Goal: Information Seeking & Learning: Learn about a topic

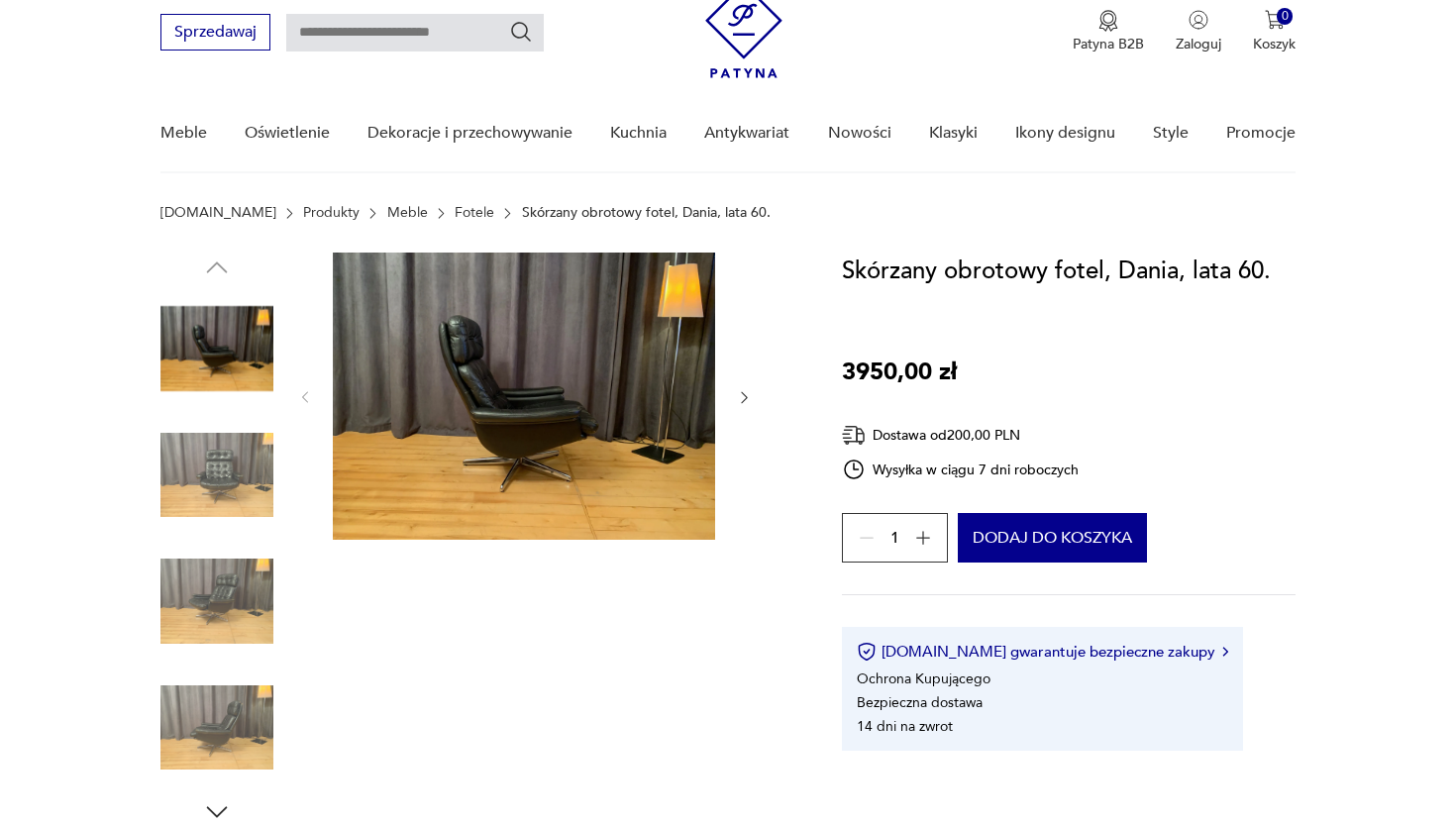
click at [185, 478] on img at bounding box center [217, 474] width 113 height 113
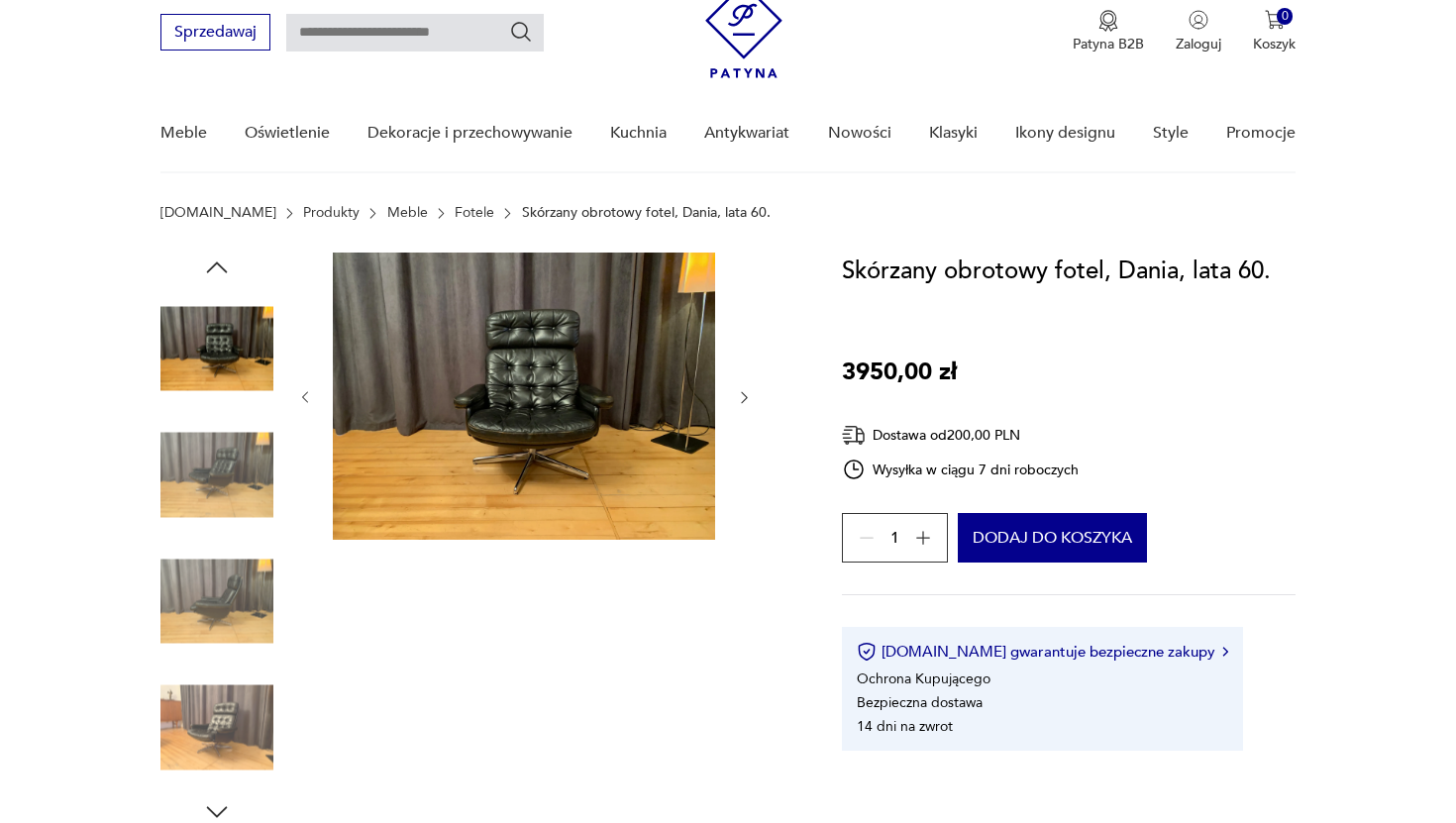
click at [197, 546] on img at bounding box center [217, 600] width 113 height 113
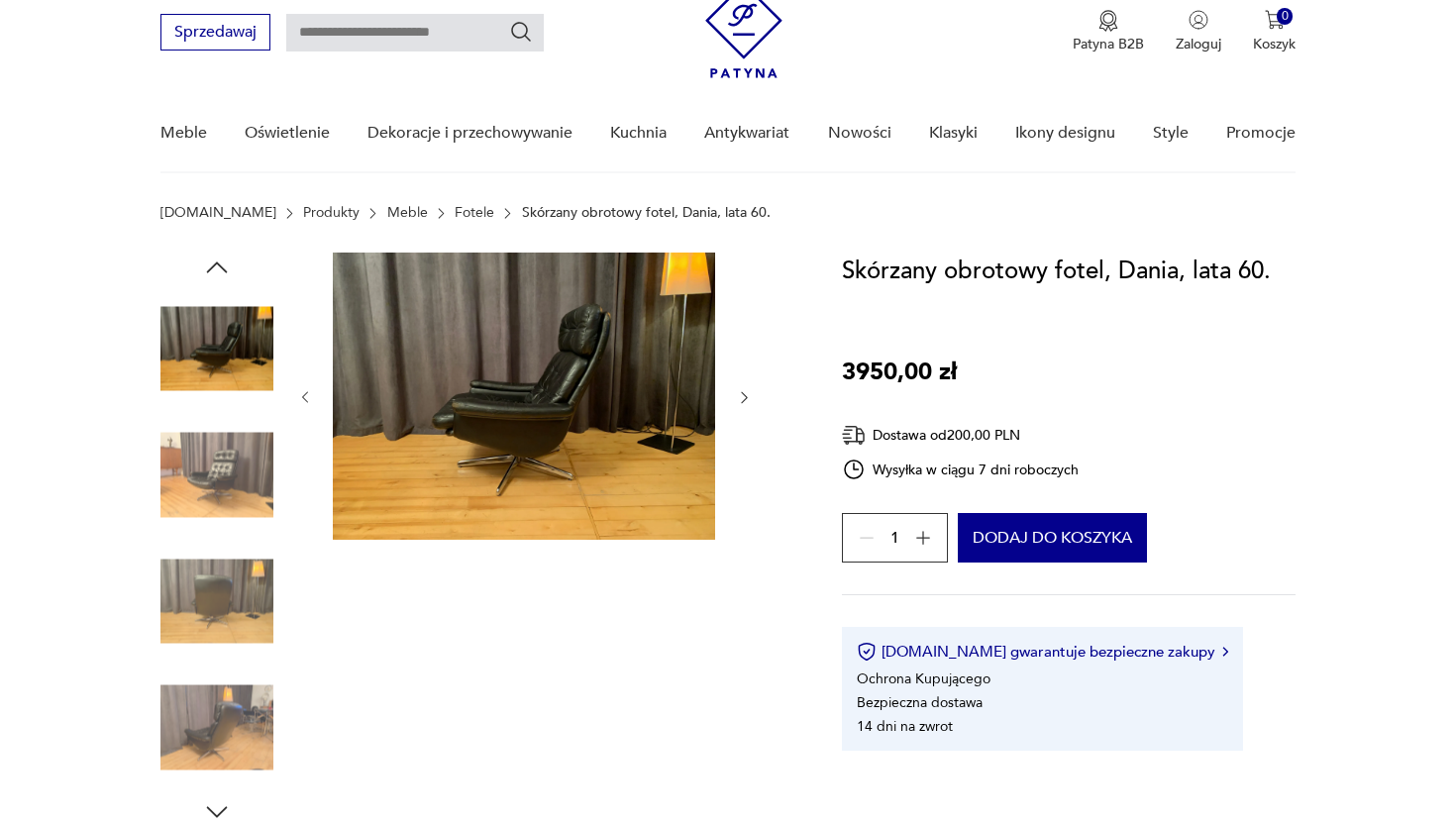
click at [199, 599] on img at bounding box center [217, 600] width 113 height 113
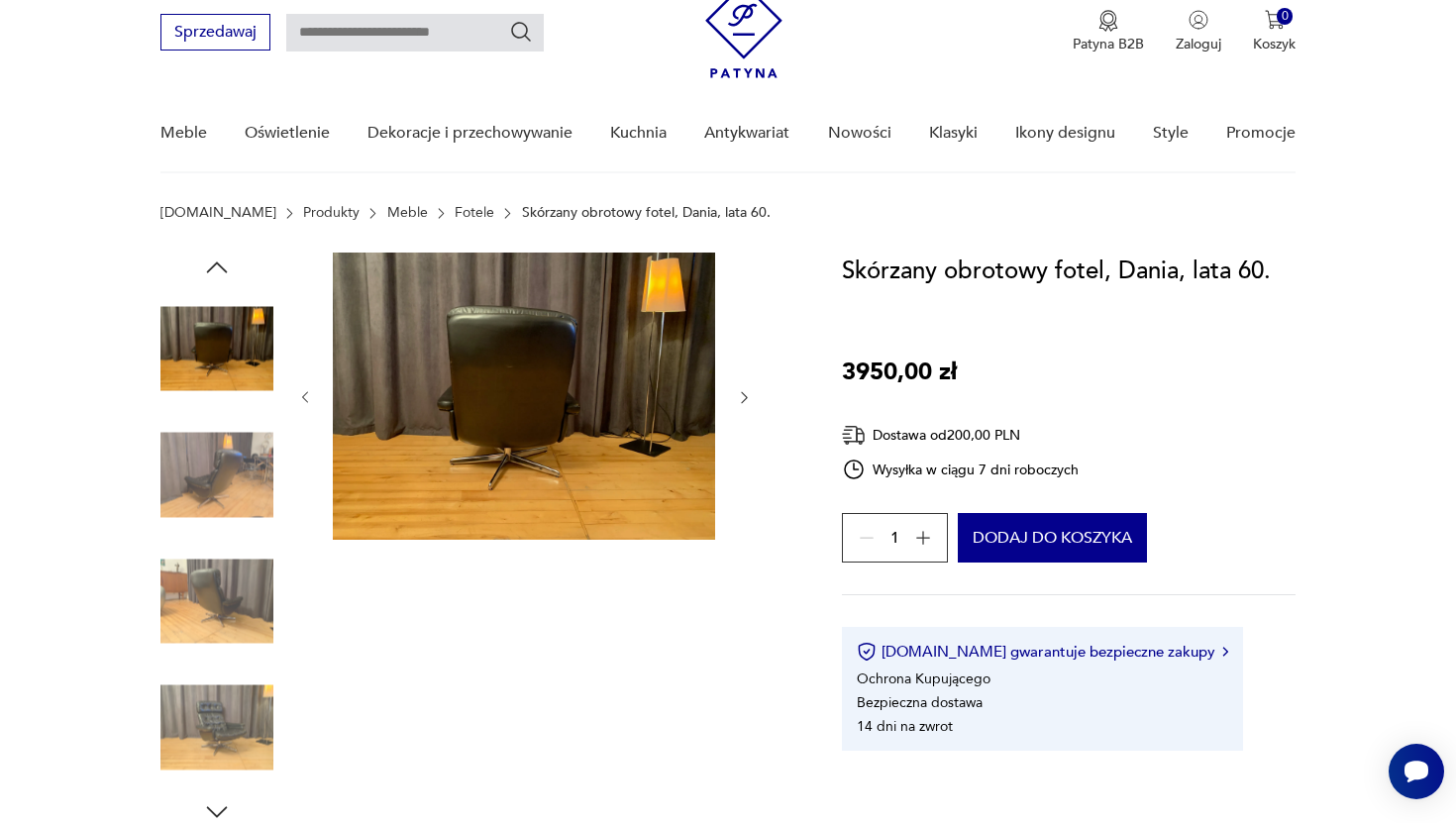
click at [212, 708] on img at bounding box center [217, 727] width 113 height 113
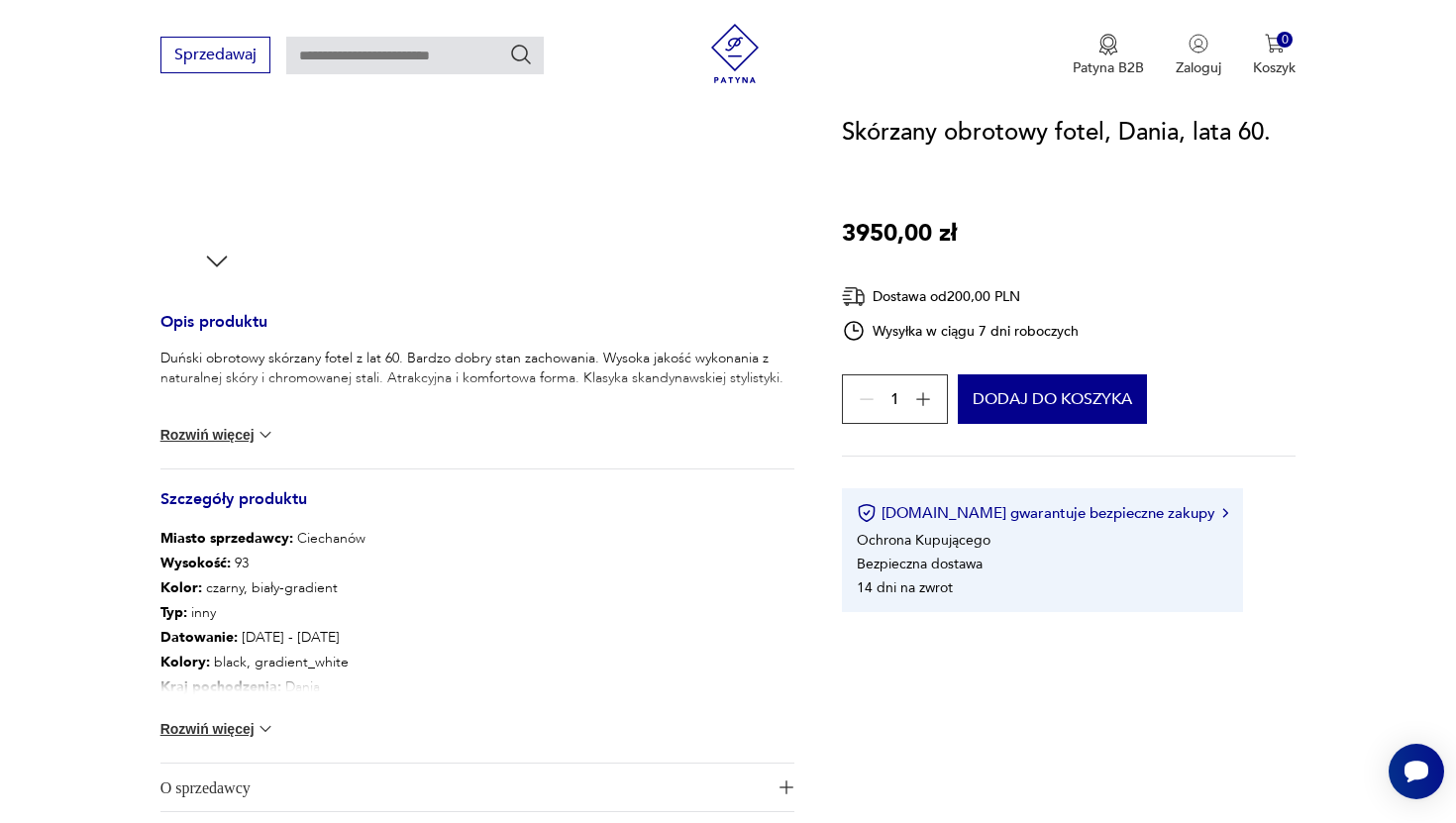
scroll to position [628, 0]
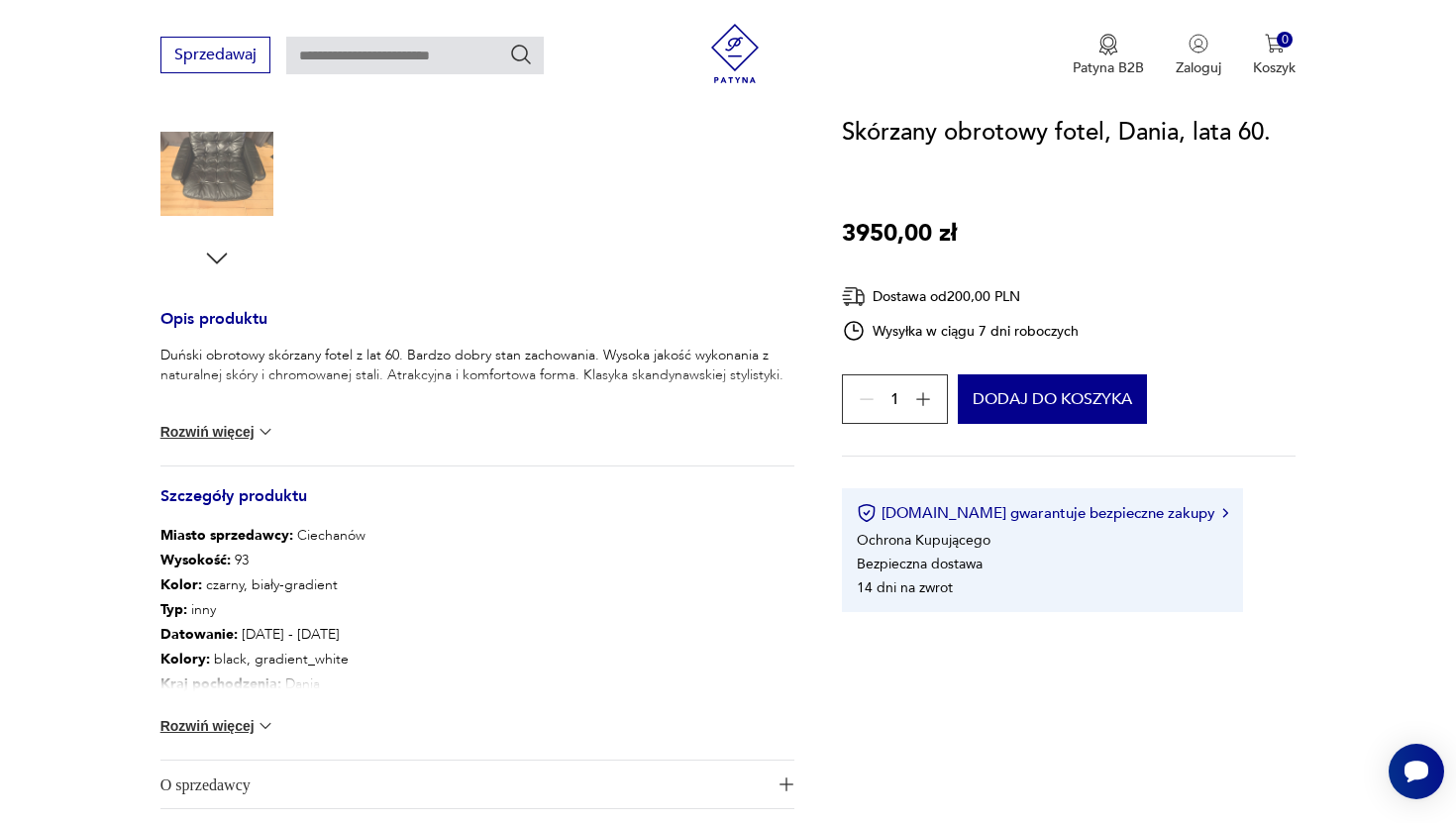
click at [242, 724] on button "Rozwiń więcej" at bounding box center [218, 726] width 115 height 20
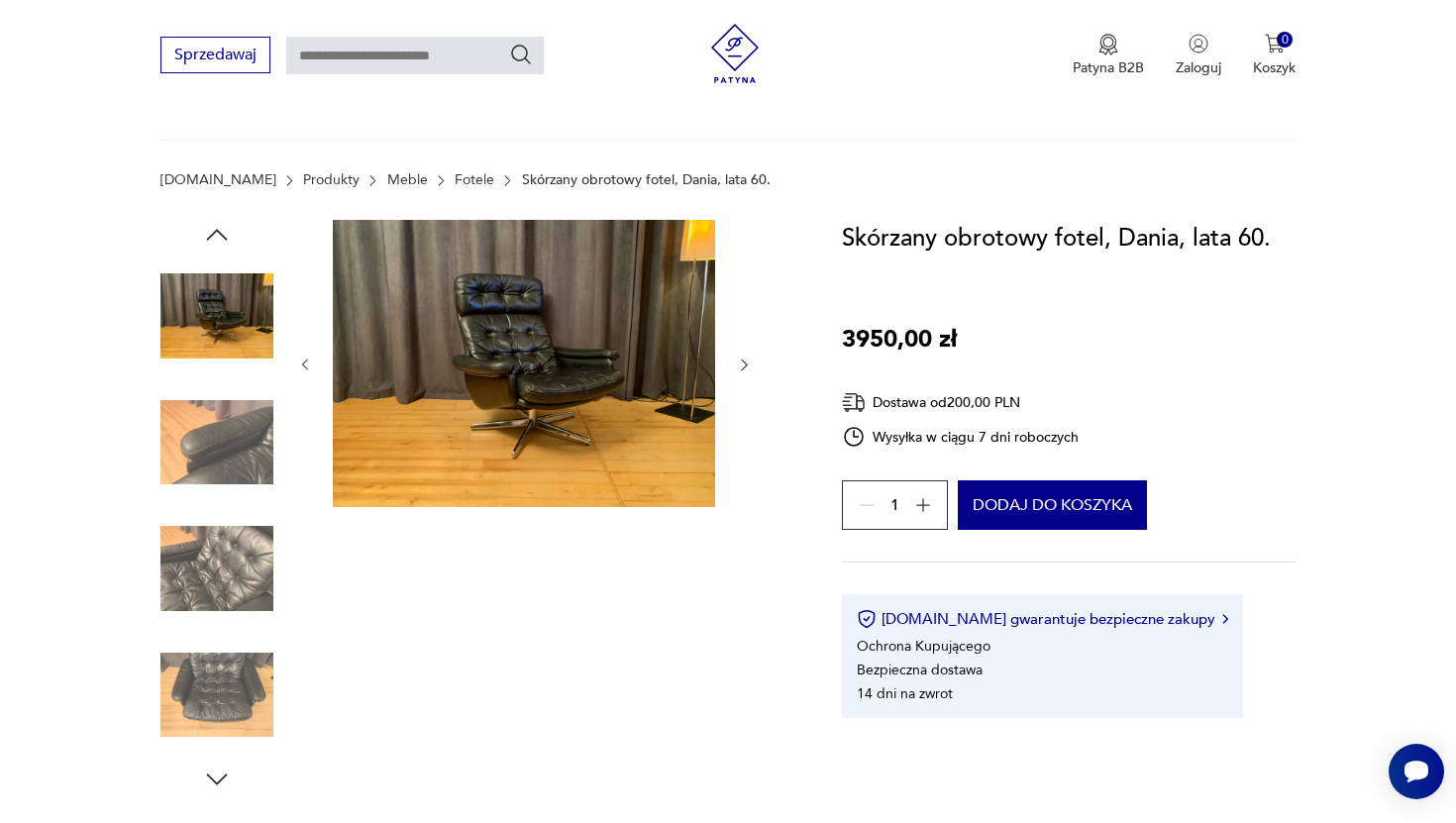
scroll to position [0, 0]
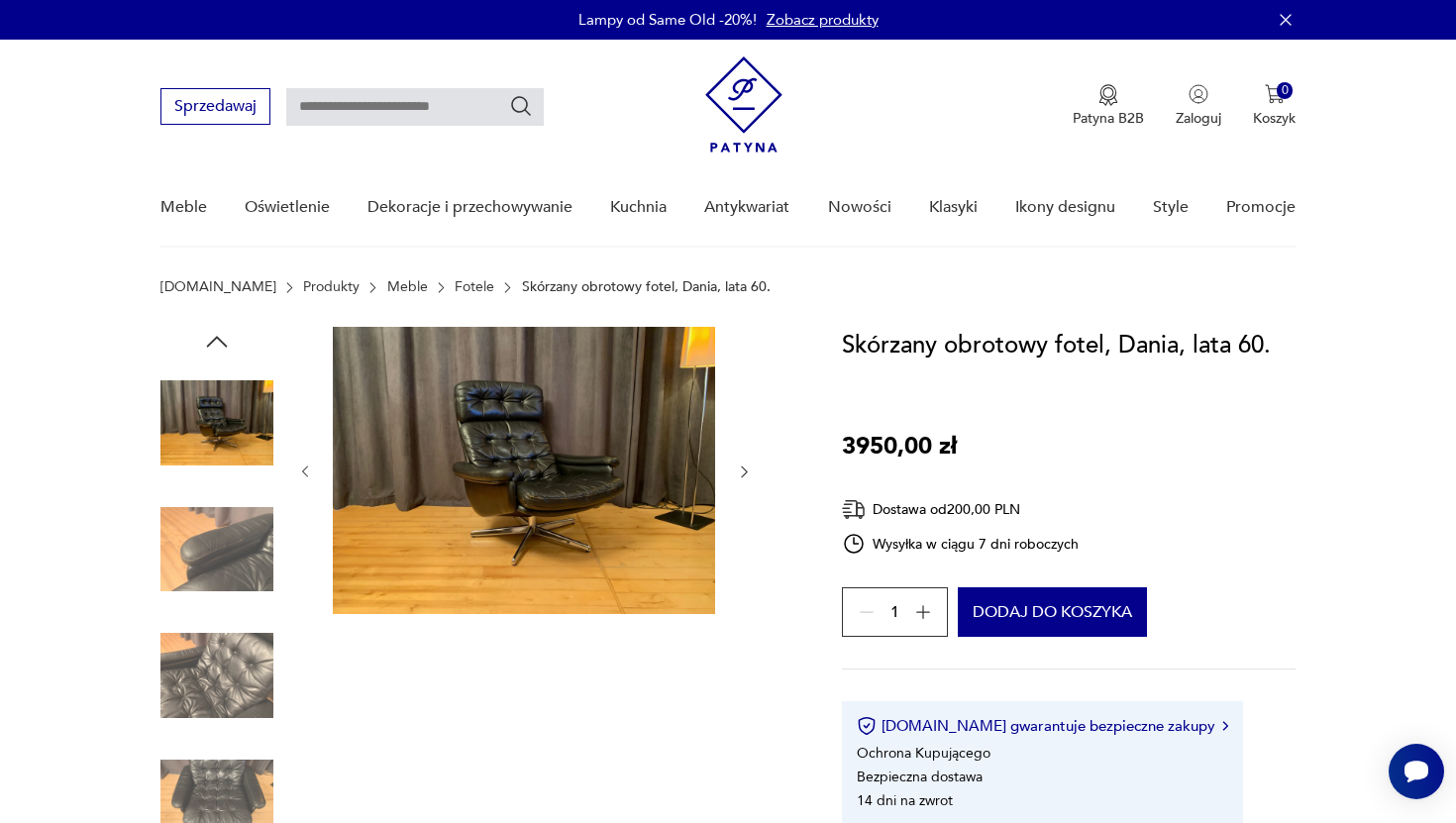
click at [512, 477] on img at bounding box center [524, 470] width 383 height 288
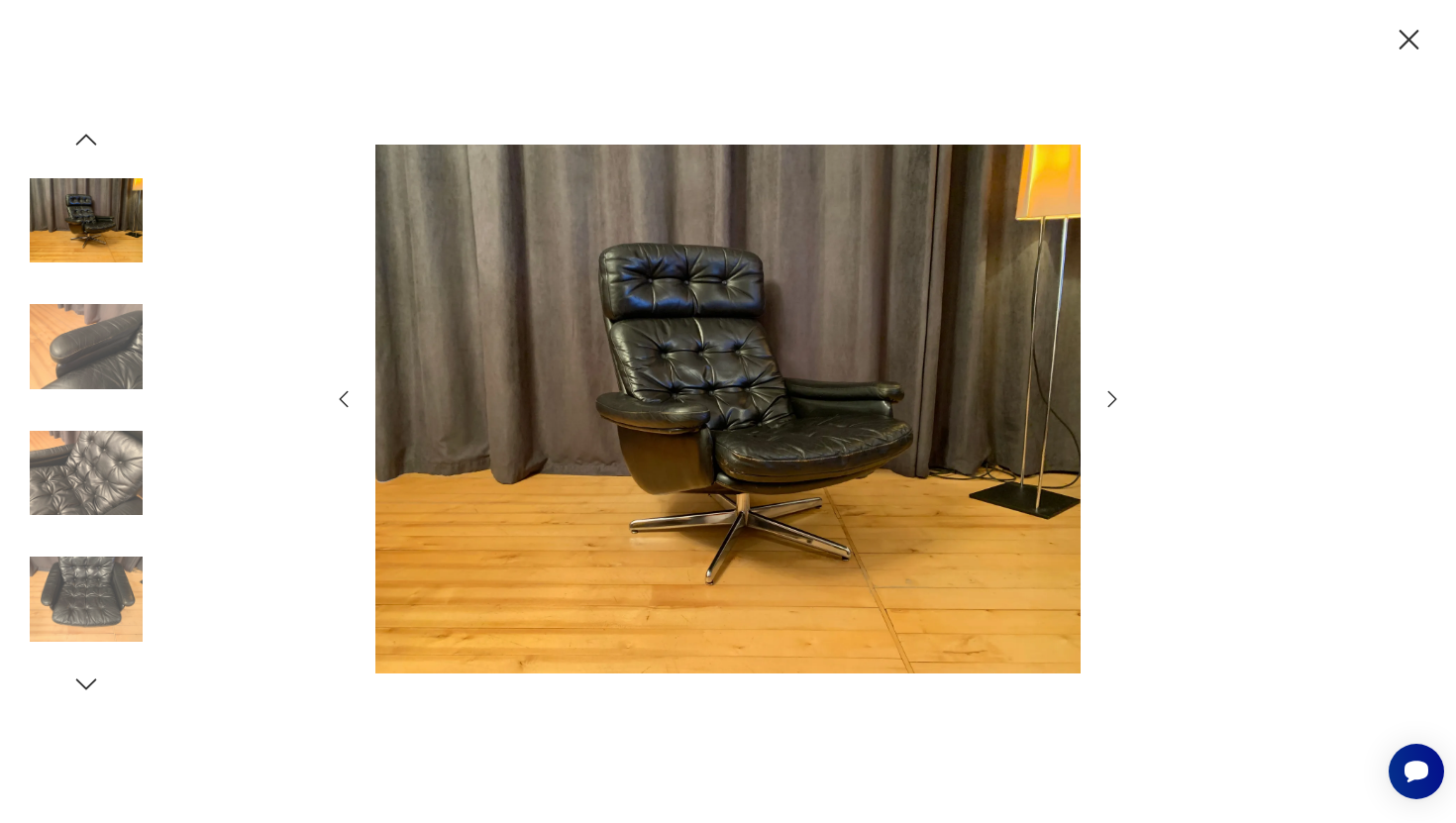
click at [691, 288] on img at bounding box center [728, 409] width 706 height 658
click at [1111, 403] on icon "button" at bounding box center [1113, 400] width 24 height 24
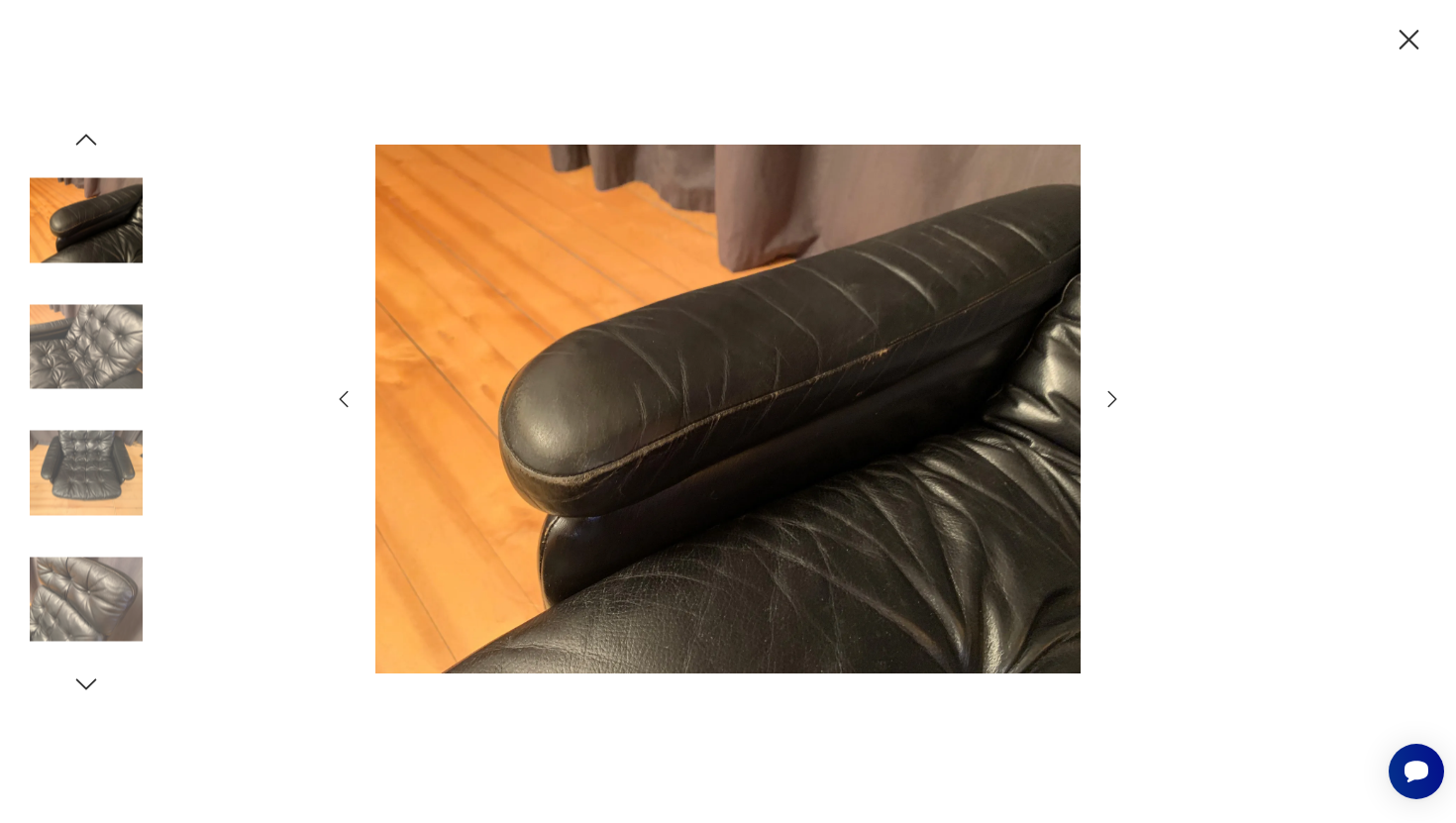
click at [1111, 404] on icon "button" at bounding box center [1112, 400] width 9 height 16
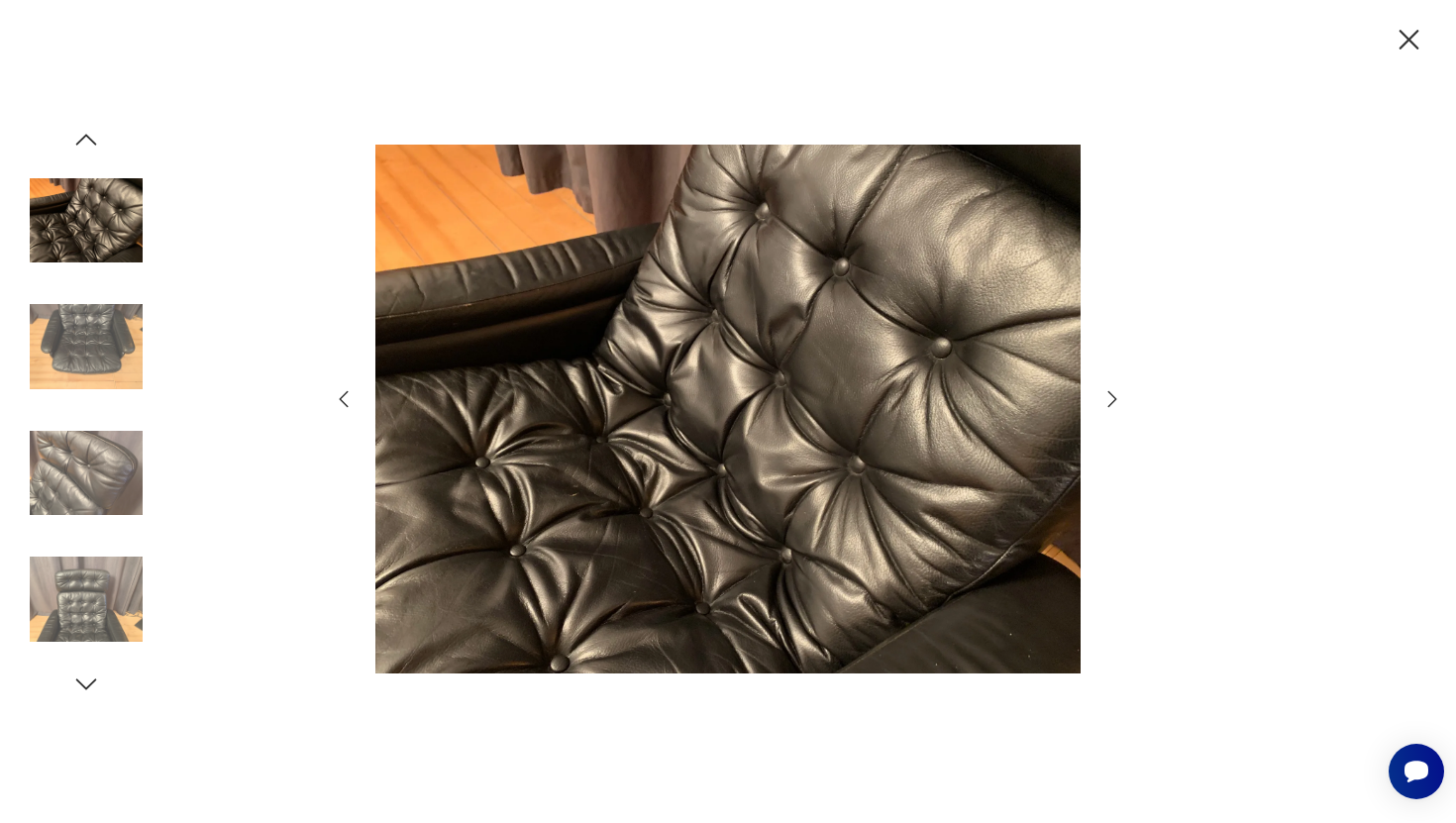
click at [1111, 404] on icon "button" at bounding box center [1112, 400] width 9 height 16
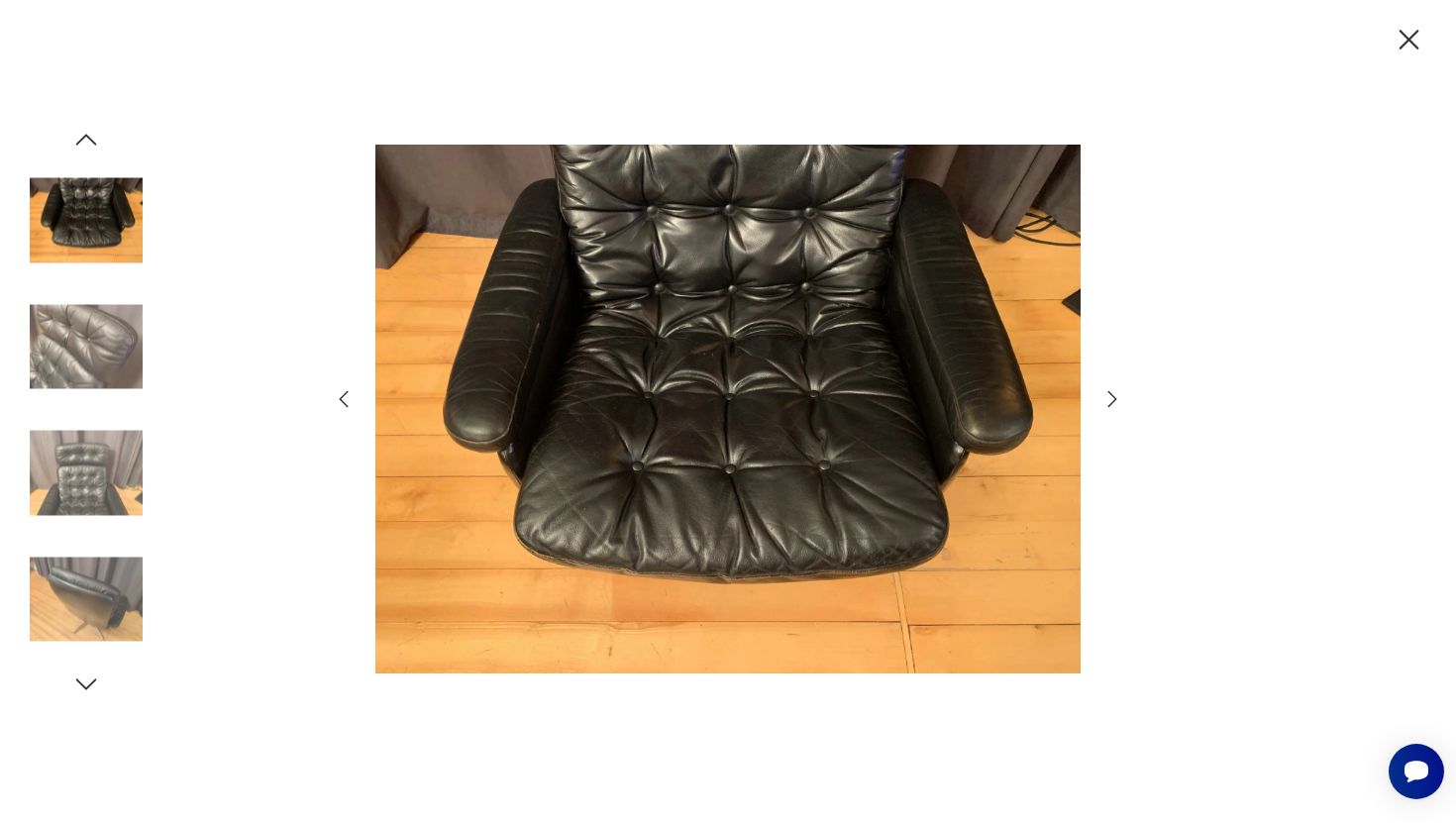
click at [1111, 404] on icon "button" at bounding box center [1112, 400] width 9 height 16
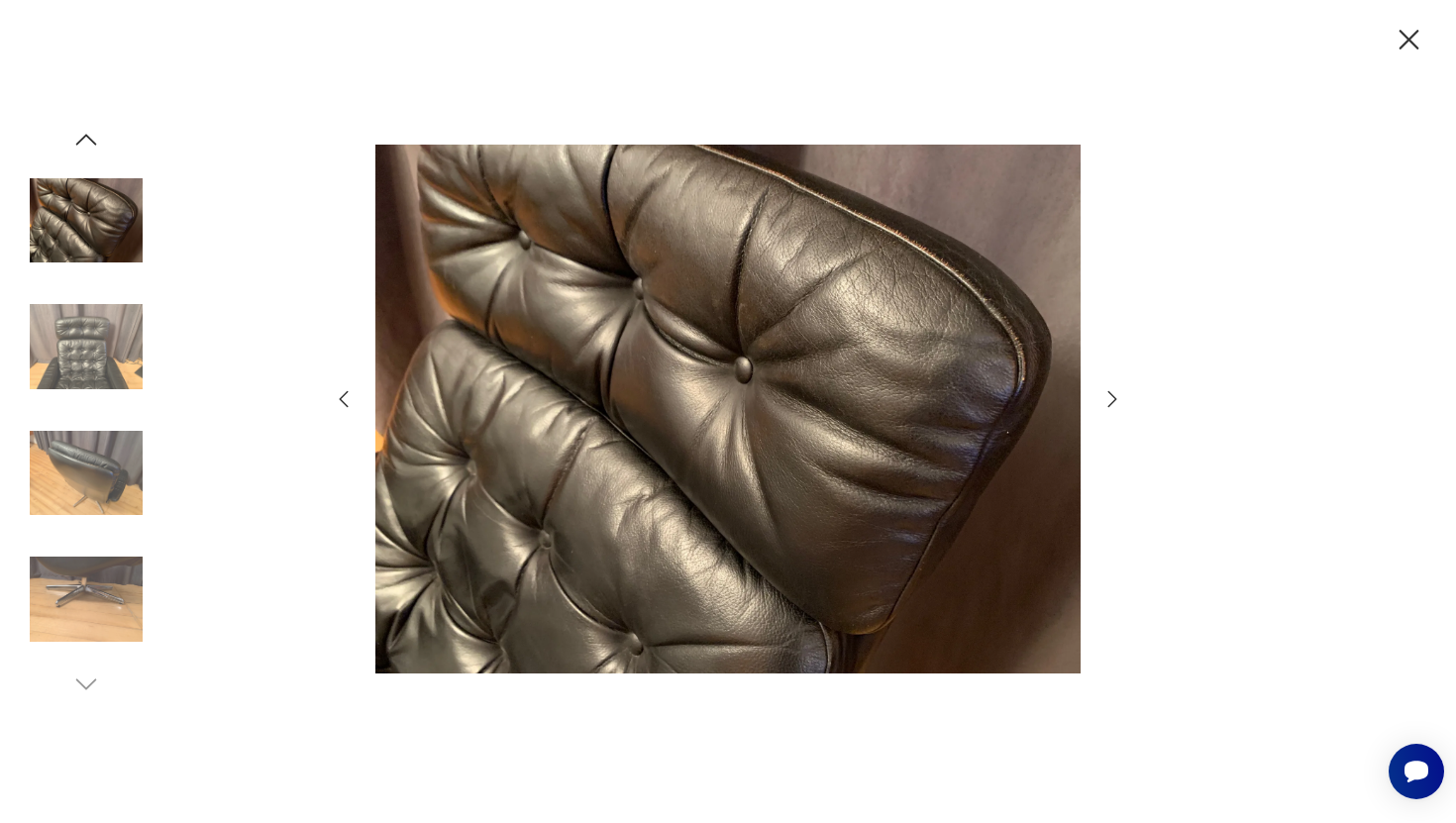
click at [1111, 404] on icon "button" at bounding box center [1112, 400] width 9 height 16
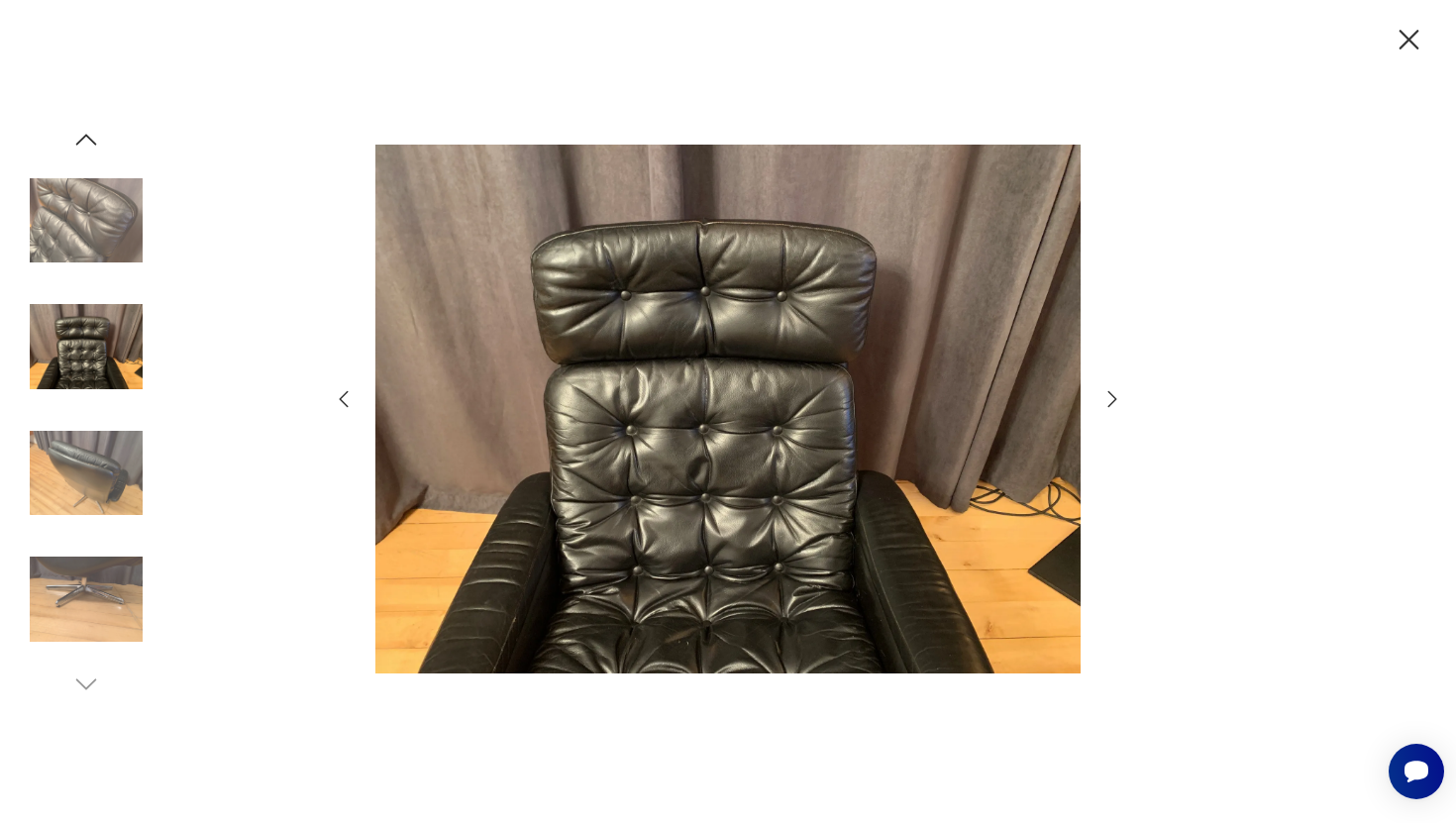
click at [1111, 404] on icon "button" at bounding box center [1112, 400] width 9 height 16
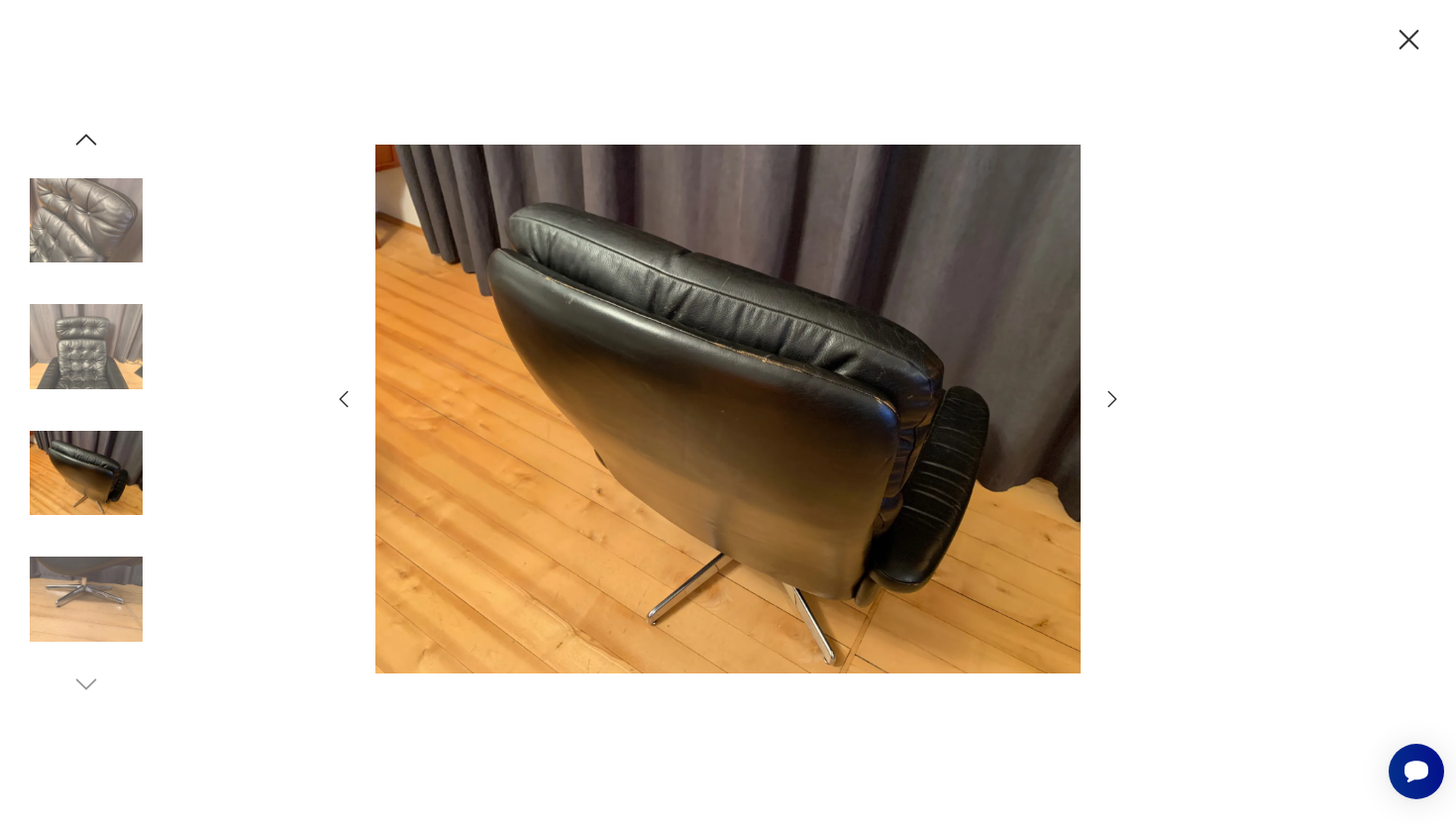
click at [1111, 404] on icon "button" at bounding box center [1112, 400] width 9 height 16
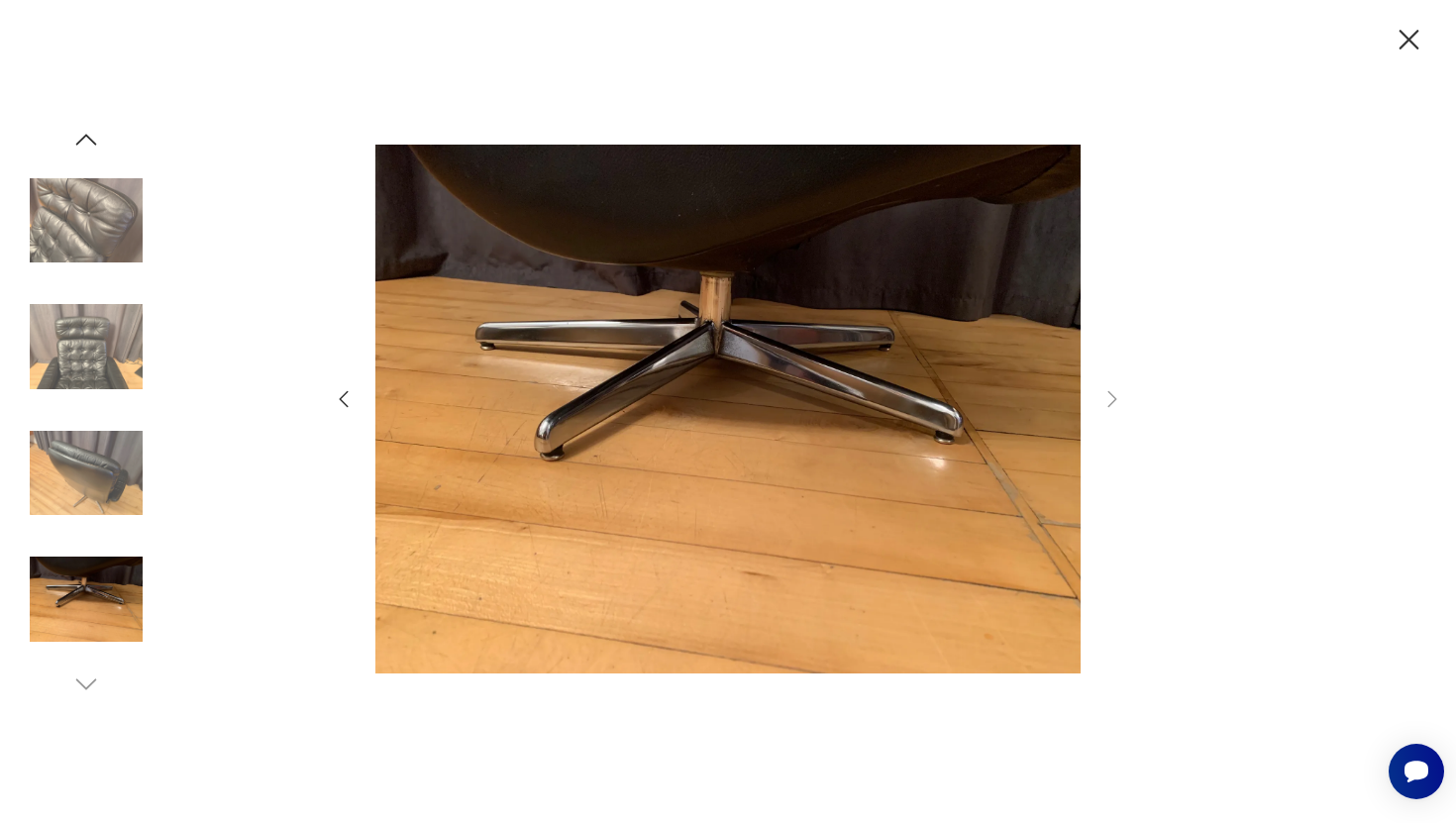
click at [1414, 36] on icon "button" at bounding box center [1409, 40] width 35 height 35
